Goal: Navigation & Orientation: Find specific page/section

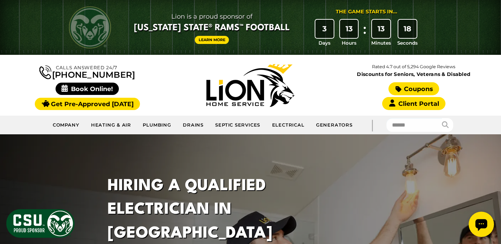
click at [424, 89] on link "Coupons" at bounding box center [413, 88] width 51 height 13
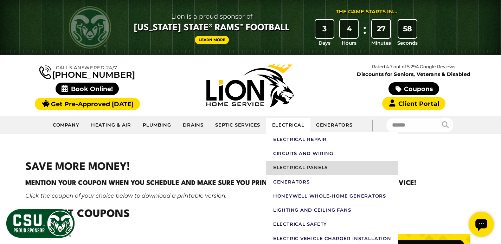
click at [296, 166] on link "Electrical Panels" at bounding box center [332, 168] width 132 height 14
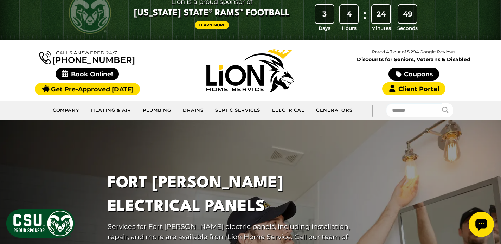
scroll to position [19, 0]
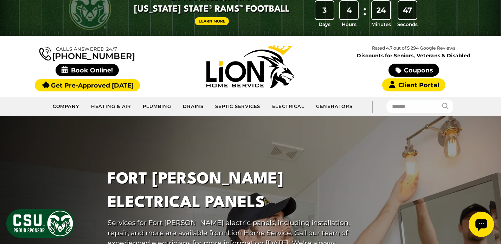
click at [311, 51] on div at bounding box center [250, 66] width 163 height 43
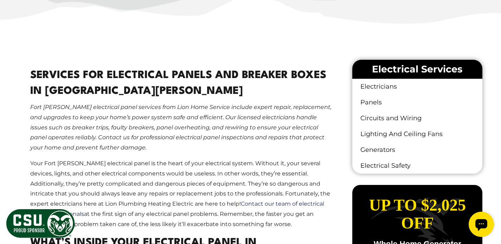
scroll to position [0, 0]
